Goal: Communication & Community: Answer question/provide support

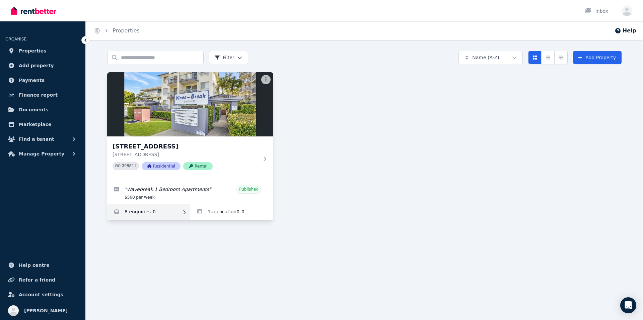
click at [137, 210] on link "Enquiries for 23/416 Marine Parade, Biggera Waters" at bounding box center [148, 213] width 83 height 16
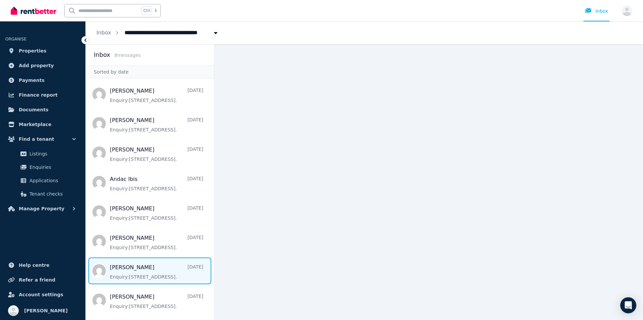
click at [134, 275] on span "Message list" at bounding box center [150, 271] width 128 height 27
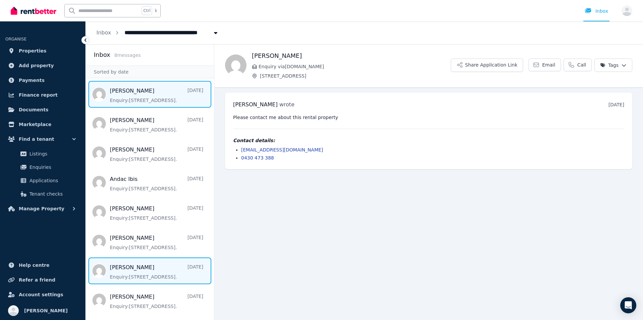
click at [149, 106] on span "Message list" at bounding box center [150, 94] width 128 height 27
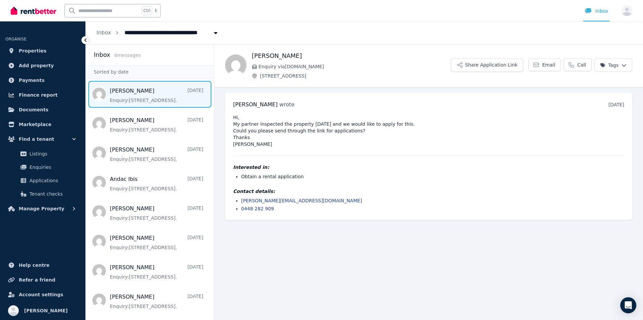
drag, startPoint x: 614, startPoint y: 0, endPoint x: 470, endPoint y: 256, distance: 294.0
click at [470, 256] on main "Back [PERSON_NAME] Enquiry via [DOMAIN_NAME] [STREET_ADDRESS] Share Application…" at bounding box center [428, 182] width 429 height 276
click at [403, 307] on main "Back [PERSON_NAME] Enquiry via [DOMAIN_NAME] [STREET_ADDRESS] Share Application…" at bounding box center [428, 182] width 429 height 276
